Goal: Task Accomplishment & Management: Use online tool/utility

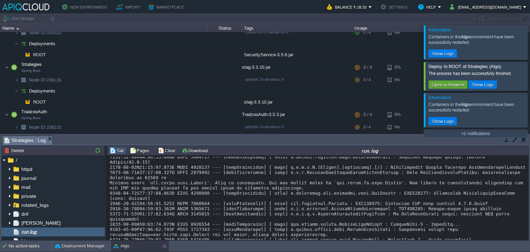
scroll to position [6932, 0]
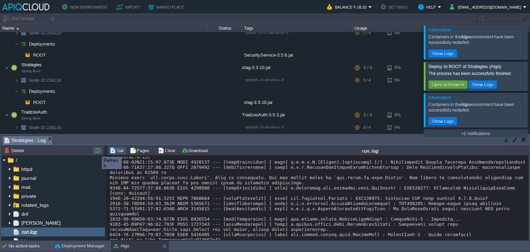
click at [97, 151] on button "button" at bounding box center [98, 150] width 8 height 6
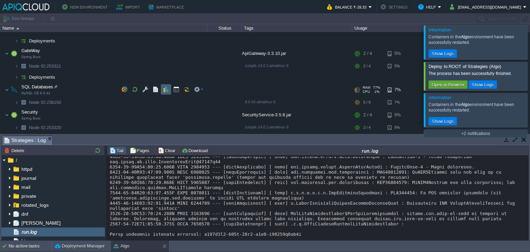
scroll to position [40, 0]
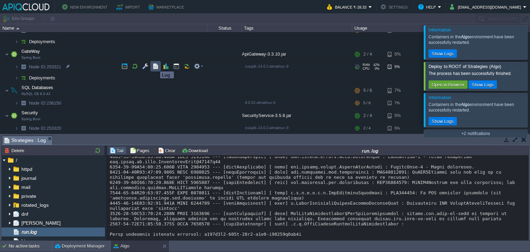
click at [155, 65] on button "button" at bounding box center [156, 66] width 6 height 6
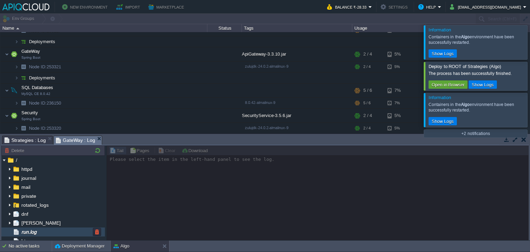
click at [62, 229] on div "run.log" at bounding box center [53, 232] width 104 height 9
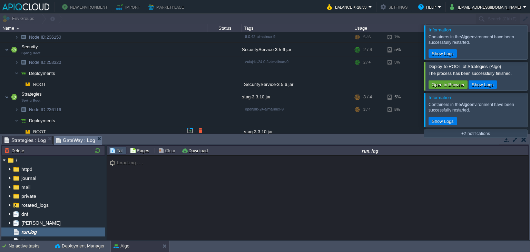
scroll to position [135, 0]
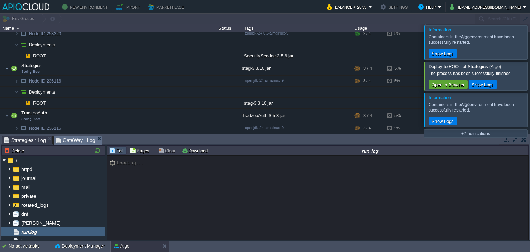
click at [530, 49] on div at bounding box center [539, 42] width 0 height 34
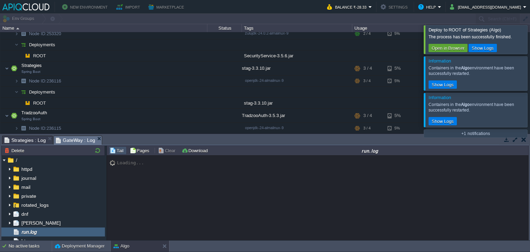
click at [530, 49] on div at bounding box center [539, 39] width 0 height 28
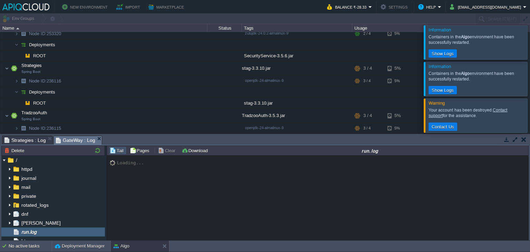
click at [530, 49] on div at bounding box center [539, 42] width 0 height 34
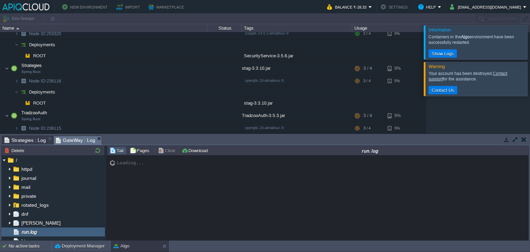
click at [530, 49] on div at bounding box center [539, 42] width 0 height 34
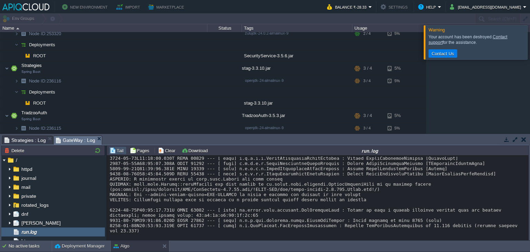
click at [530, 51] on div at bounding box center [539, 42] width 0 height 34
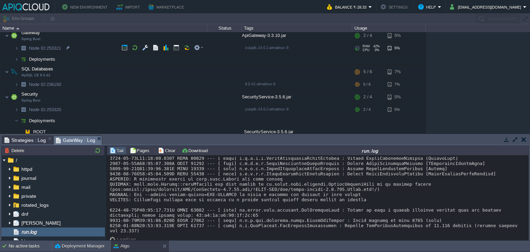
scroll to position [8, 0]
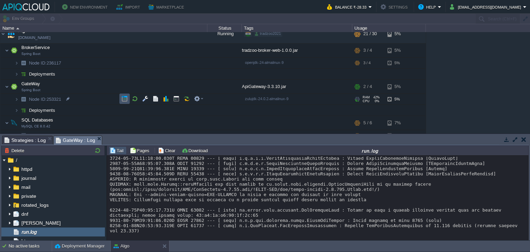
click at [123, 100] on button "button" at bounding box center [125, 99] width 6 height 6
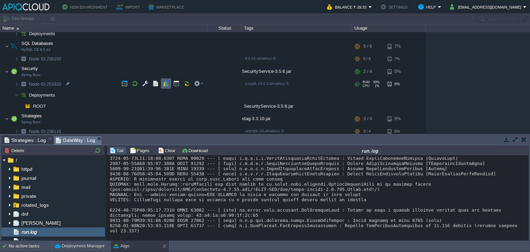
scroll to position [88, 0]
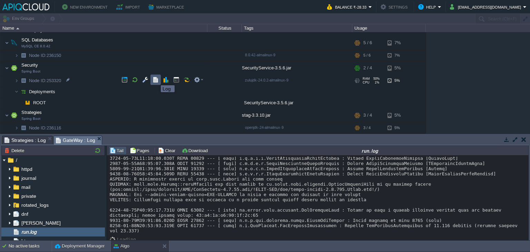
click at [156, 79] on button "button" at bounding box center [156, 80] width 6 height 6
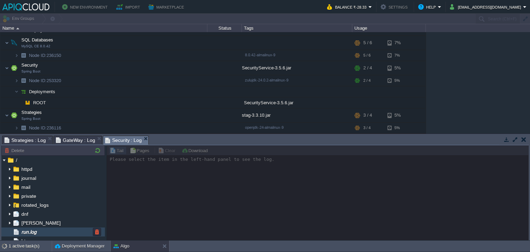
click at [36, 228] on div "run.log" at bounding box center [53, 232] width 104 height 9
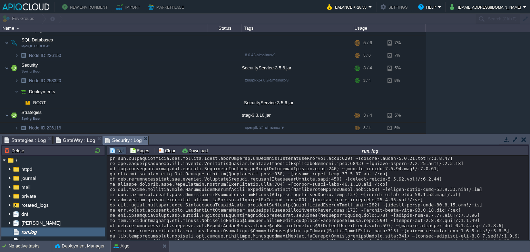
scroll to position [5177, 0]
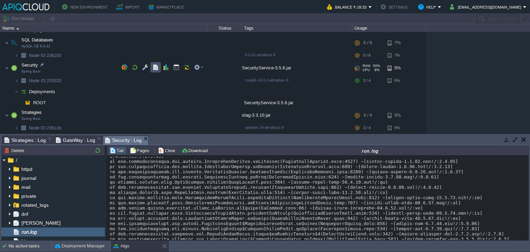
click at [154, 68] on button "button" at bounding box center [156, 67] width 6 height 6
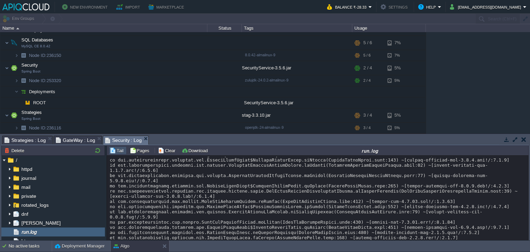
scroll to position [5373, 0]
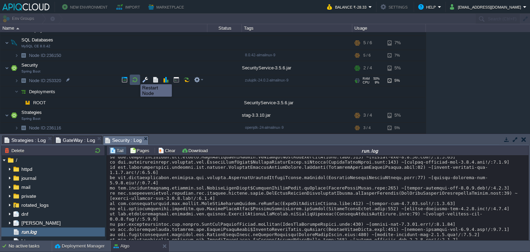
click at [135, 78] on button "button" at bounding box center [135, 80] width 6 height 6
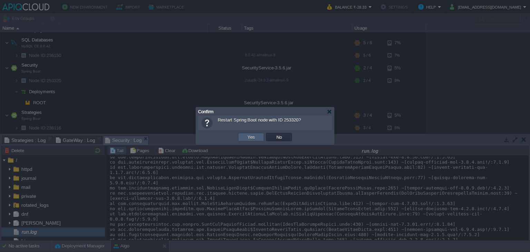
click at [245, 137] on td "Yes" at bounding box center [251, 137] width 26 height 8
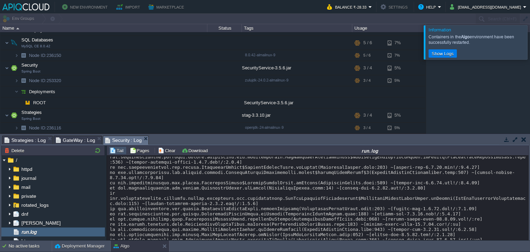
scroll to position [6182, 0]
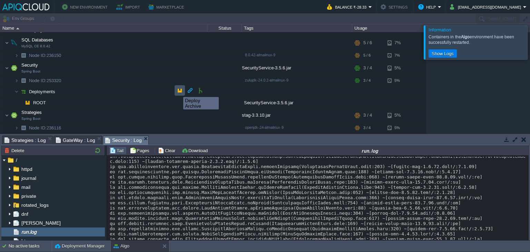
click at [178, 91] on button "button" at bounding box center [180, 90] width 6 height 6
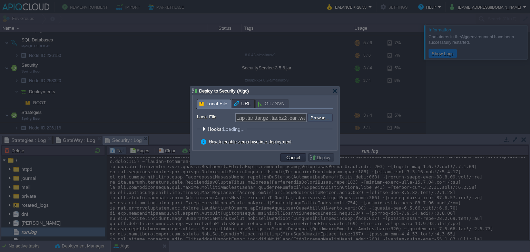
click at [316, 116] on input "file" at bounding box center [288, 118] width 87 height 8
type input "C:\fakepath\SecurityService-3.5.6.jar"
type input "SecurityService-3.5.6.jar"
click at [326, 156] on button "Deploy" at bounding box center [321, 157] width 23 height 6
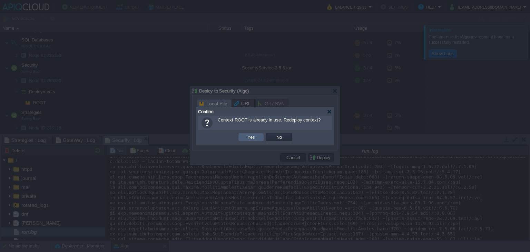
click at [251, 137] on button "Yes" at bounding box center [251, 137] width 12 height 6
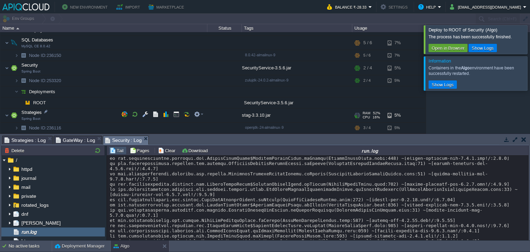
scroll to position [0, 0]
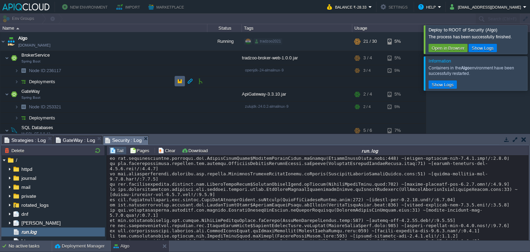
click at [184, 81] on td at bounding box center [180, 81] width 10 height 10
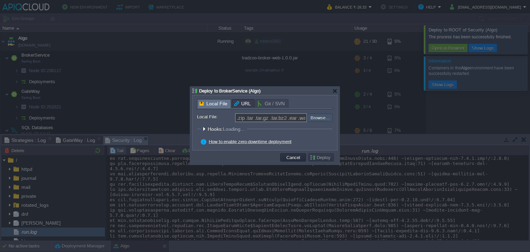
click at [328, 115] on input "file" at bounding box center [288, 118] width 87 height 8
type input "C:\fakepath\tradzoo-broker-web-1.0.0.jar"
click at [330, 157] on button "Deploy" at bounding box center [321, 157] width 23 height 6
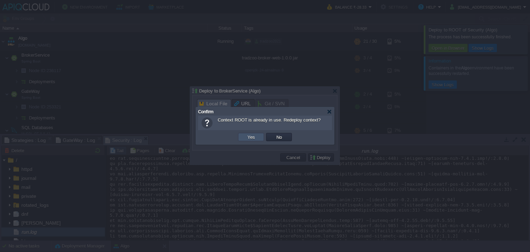
click at [255, 135] on button "Yes" at bounding box center [251, 137] width 12 height 6
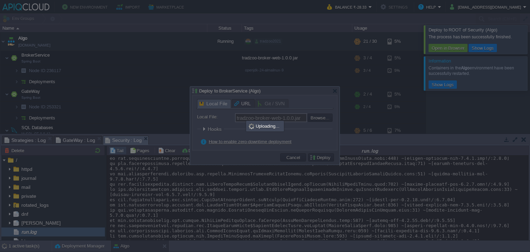
type input ".zip .tar .tar.gz .tar.bz2 .ear .war .jar"
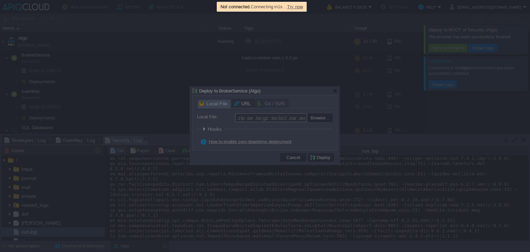
click at [300, 9] on span "Try now" at bounding box center [295, 6] width 16 height 5
click at [300, 9] on span "Try now" at bounding box center [298, 6] width 16 height 5
click at [364, 90] on div at bounding box center [265, 126] width 530 height 252
click at [307, 4] on span "Try now" at bounding box center [299, 6] width 16 height 5
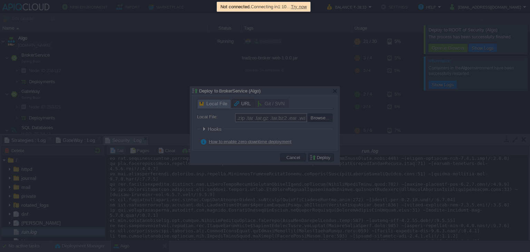
click at [307, 4] on span "Try now" at bounding box center [299, 6] width 16 height 5
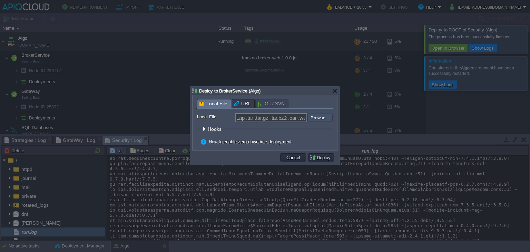
click at [318, 118] on input "file" at bounding box center [288, 118] width 87 height 8
type input "C:\fakepath\tradzoo-broker-web-1.0.0.jar"
type input "tradzoo-broker-web-1.0.0.jar"
click at [245, 114] on input "file" at bounding box center [288, 118] width 87 height 8
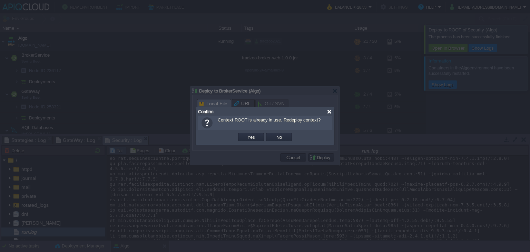
click at [330, 112] on div at bounding box center [329, 111] width 5 height 5
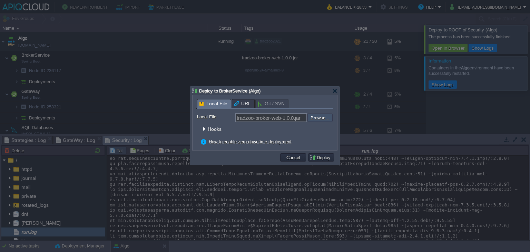
click at [320, 118] on input "file" at bounding box center [288, 118] width 87 height 8
click at [320, 158] on button "Deploy" at bounding box center [321, 157] width 23 height 6
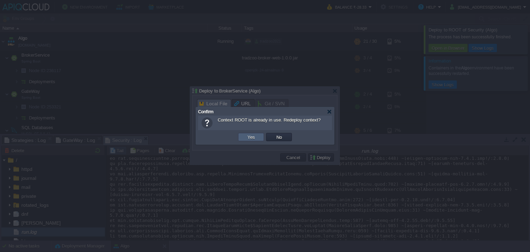
click at [261, 136] on td "Yes" at bounding box center [251, 137] width 26 height 8
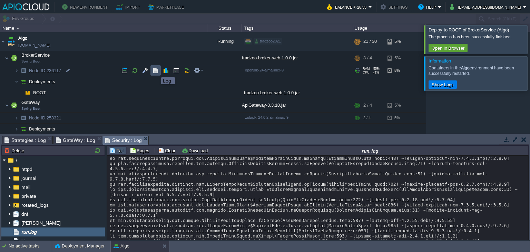
click at [156, 71] on button "button" at bounding box center [156, 70] width 6 height 6
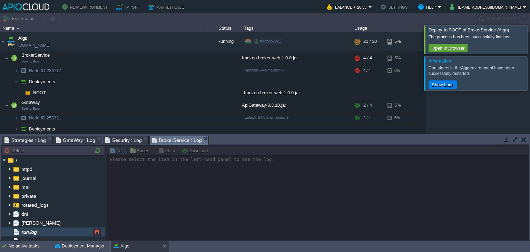
click at [64, 231] on div "run.log" at bounding box center [53, 232] width 104 height 9
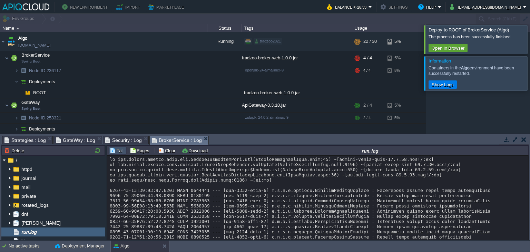
scroll to position [6003, 0]
